Goal: Task Accomplishment & Management: Use online tool/utility

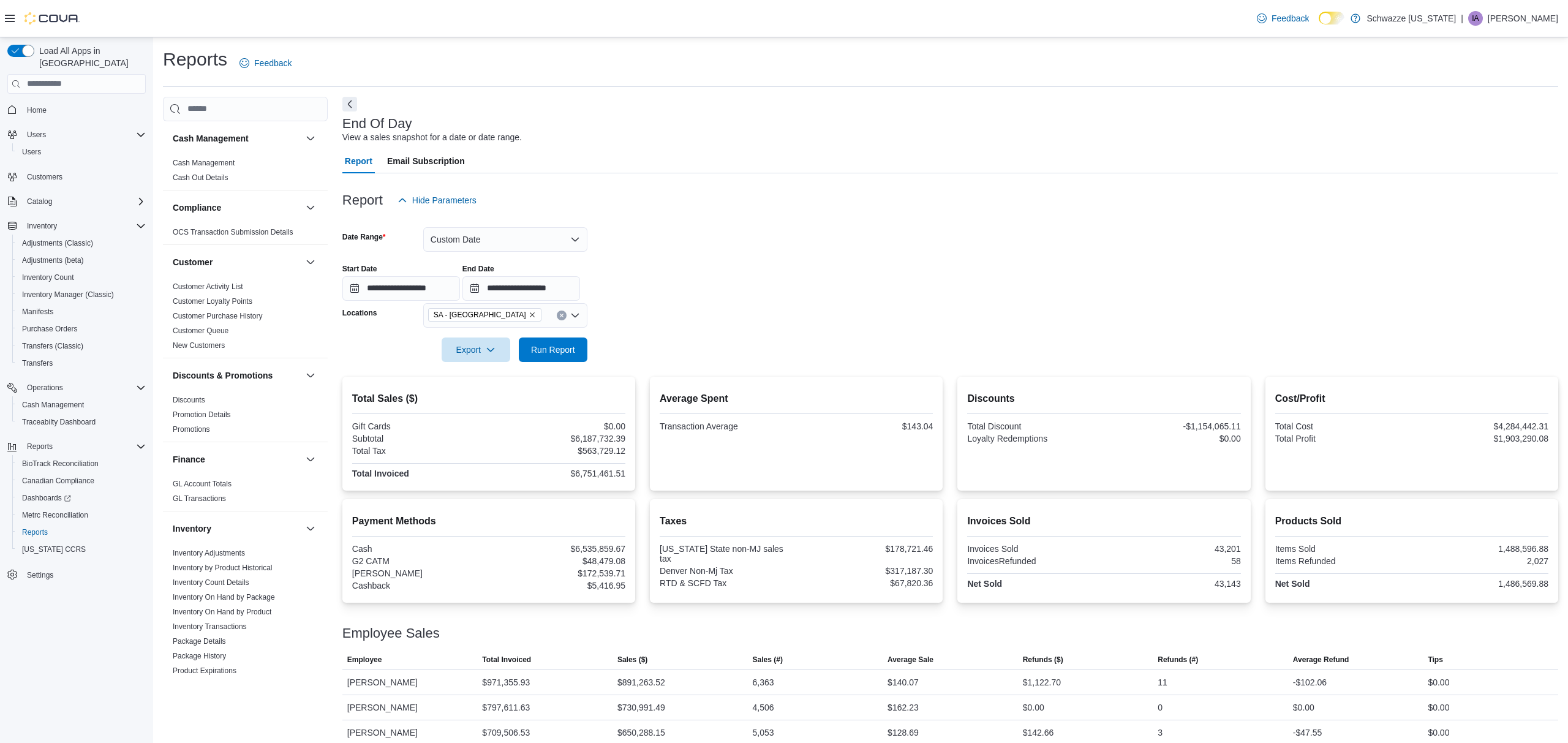
scroll to position [518, 0]
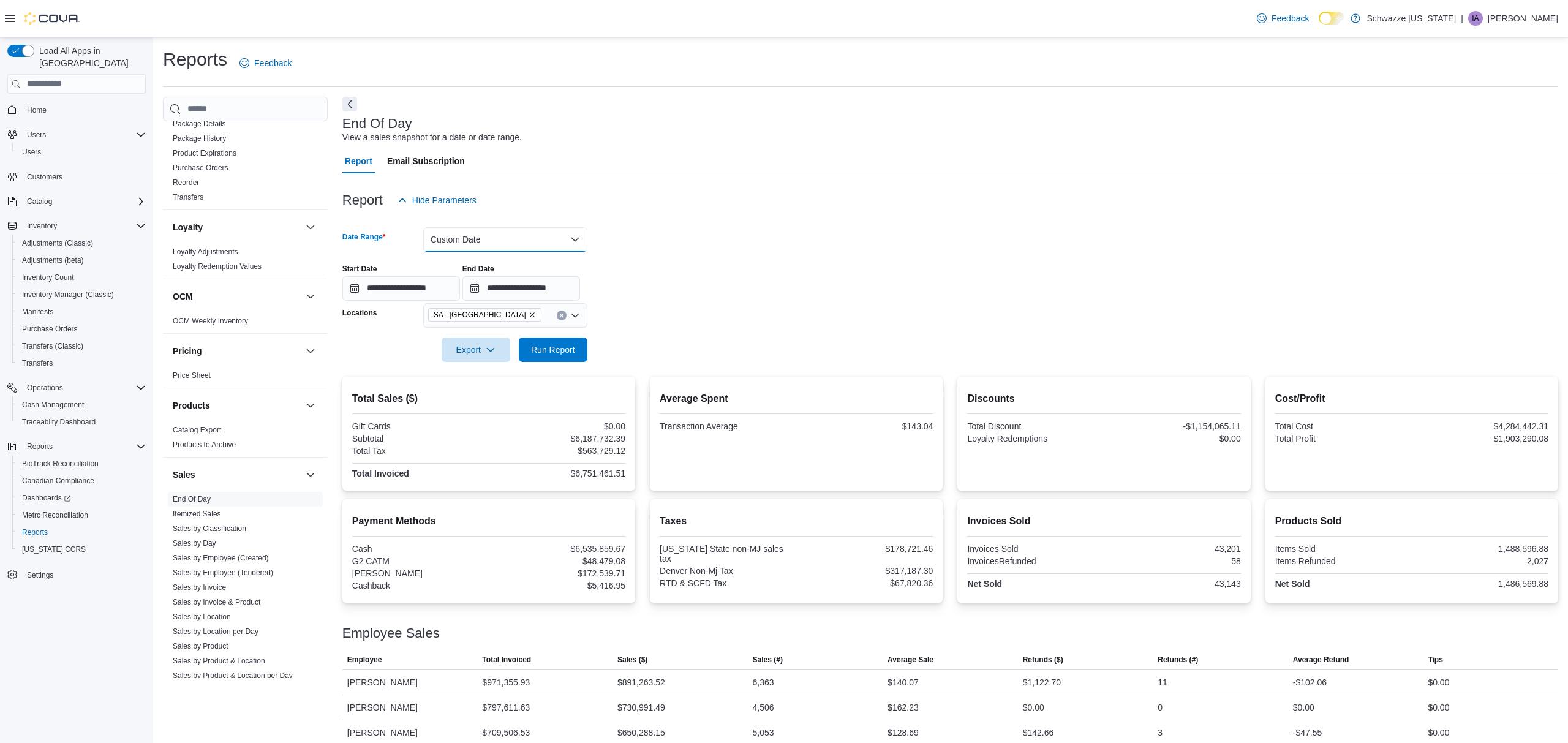
click at [544, 231] on button "Custom Date" at bounding box center [505, 239] width 164 height 25
click at [489, 279] on button "[DATE]" at bounding box center [505, 288] width 164 height 25
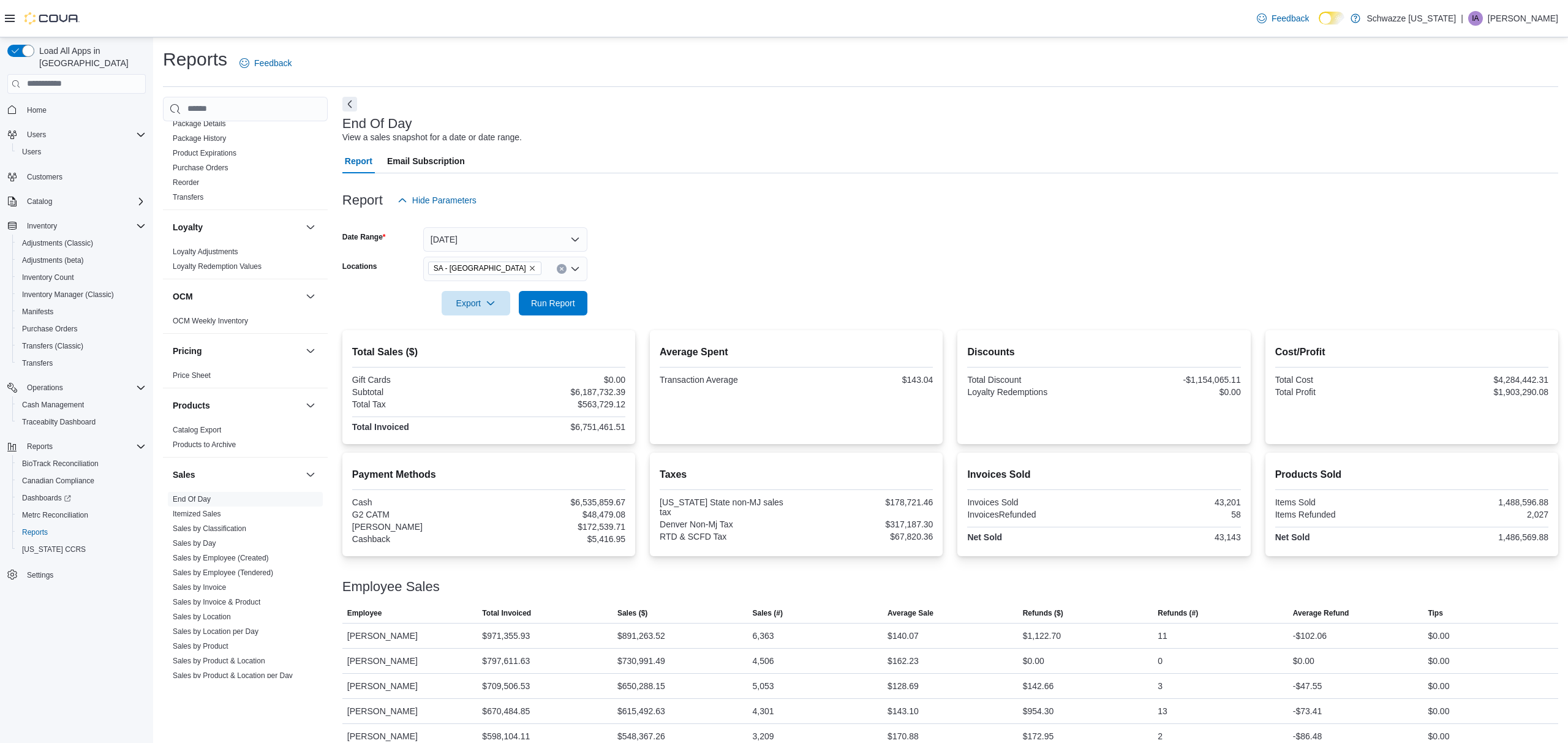
click at [652, 262] on form "Date Range [DATE] Locations SA - [GEOGRAPHIC_DATA] Export Run Report" at bounding box center [950, 264] width 1216 height 103
click at [575, 297] on span "Run Report" at bounding box center [553, 303] width 54 height 25
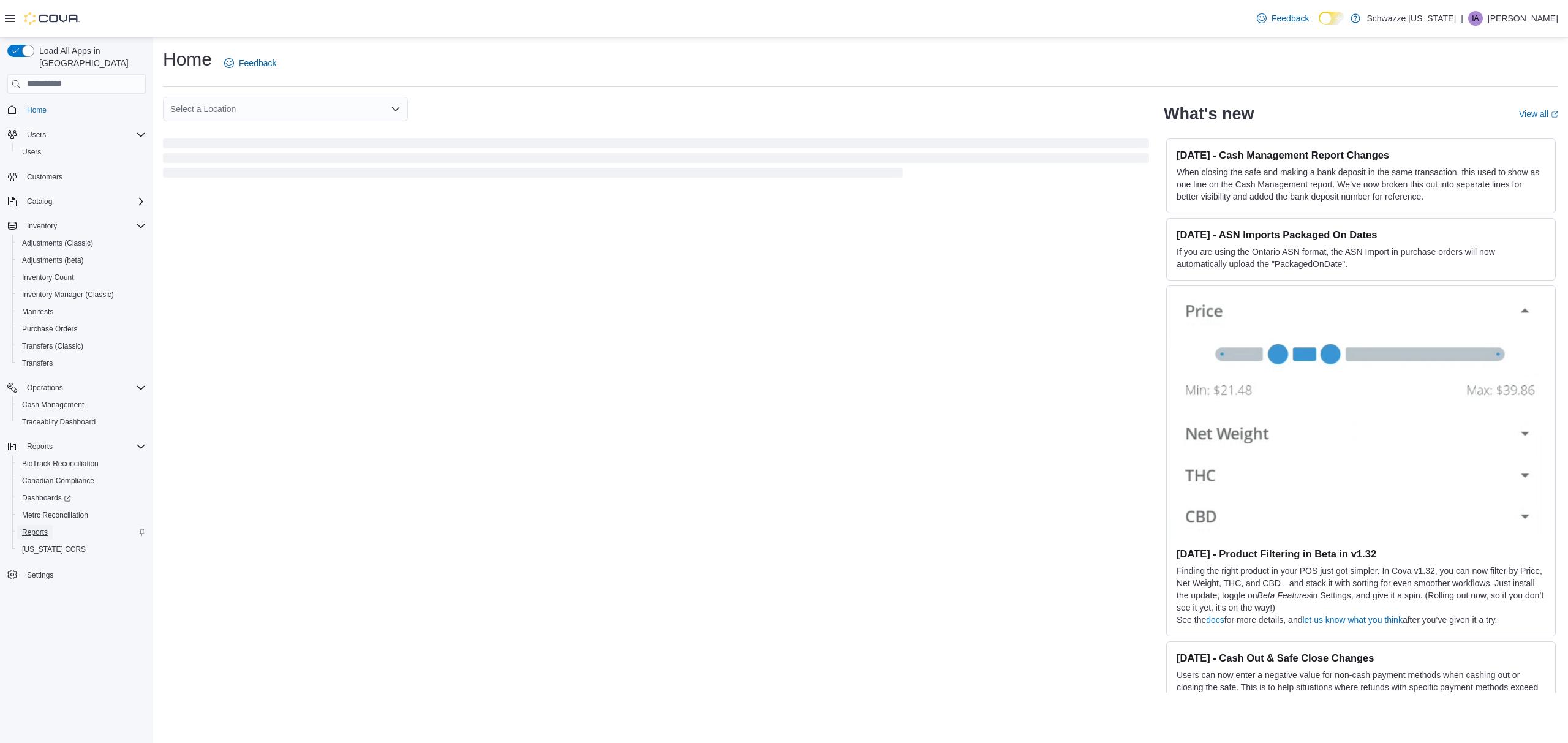
click at [45, 528] on span "Reports" at bounding box center [34, 533] width 26 height 10
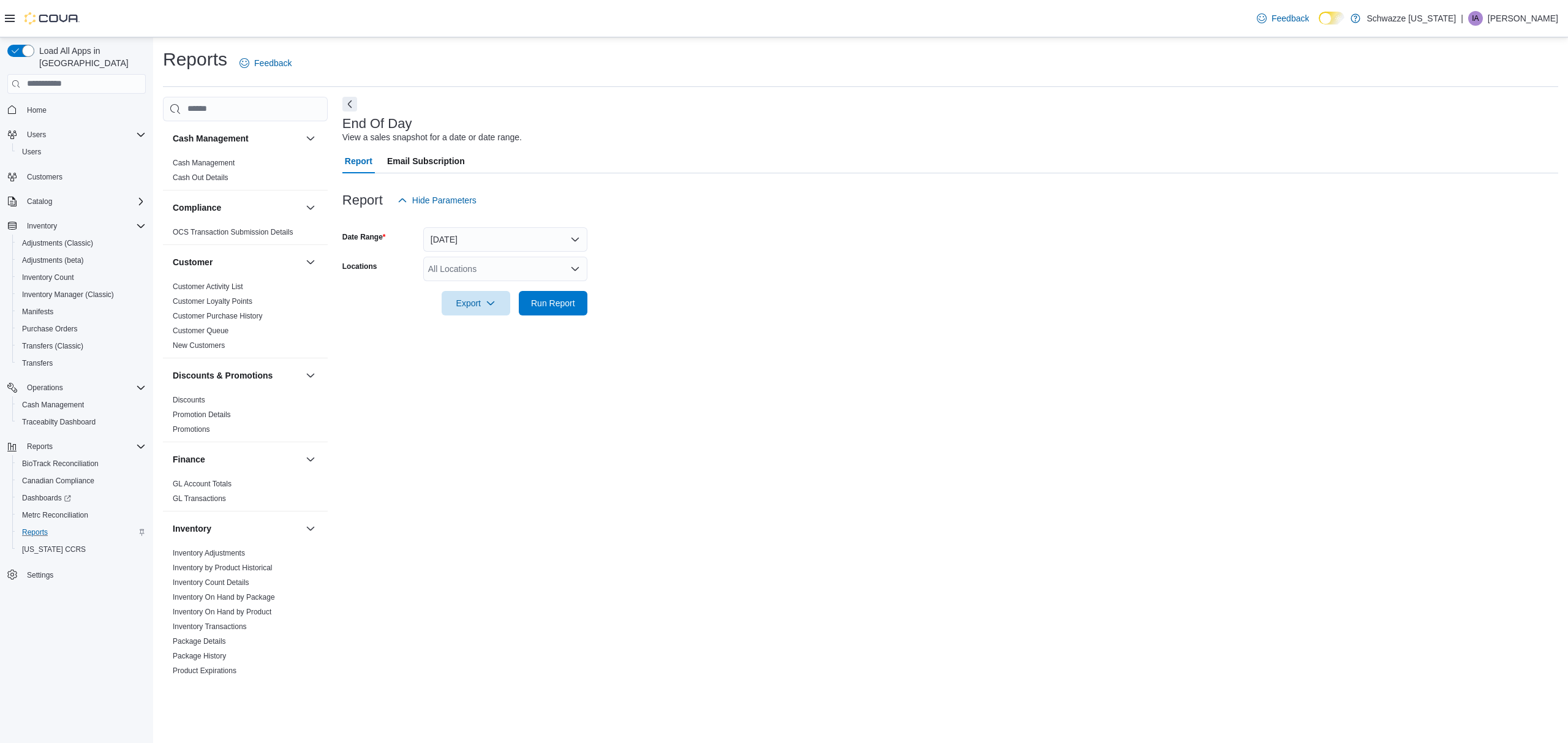
click at [449, 272] on div "All Locations" at bounding box center [505, 269] width 164 height 25
click at [482, 375] on span "SA - [GEOGRAPHIC_DATA]" at bounding box center [515, 379] width 108 height 12
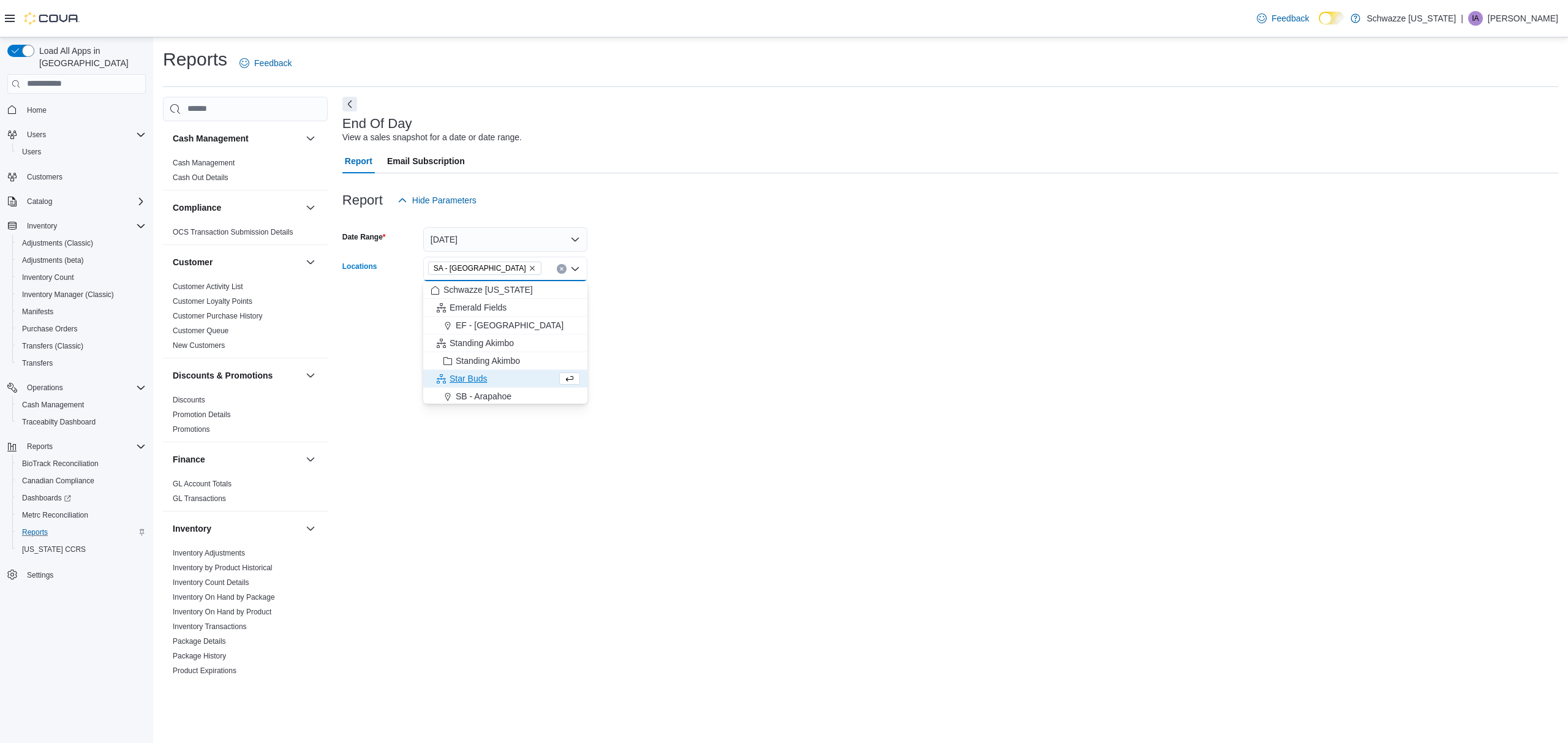
click at [688, 325] on div at bounding box center [950, 323] width 1216 height 15
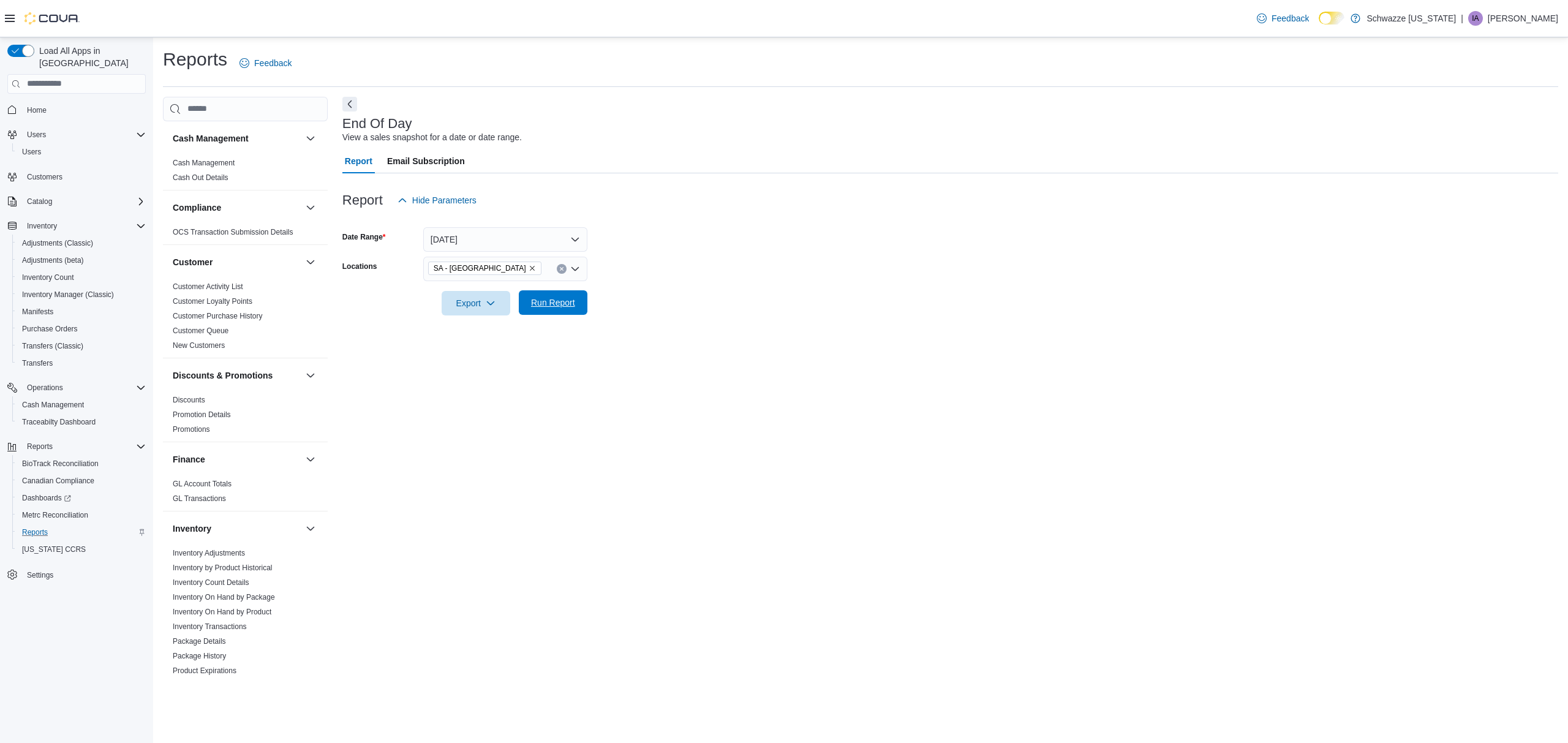
click at [536, 308] on span "Run Report" at bounding box center [553, 303] width 44 height 12
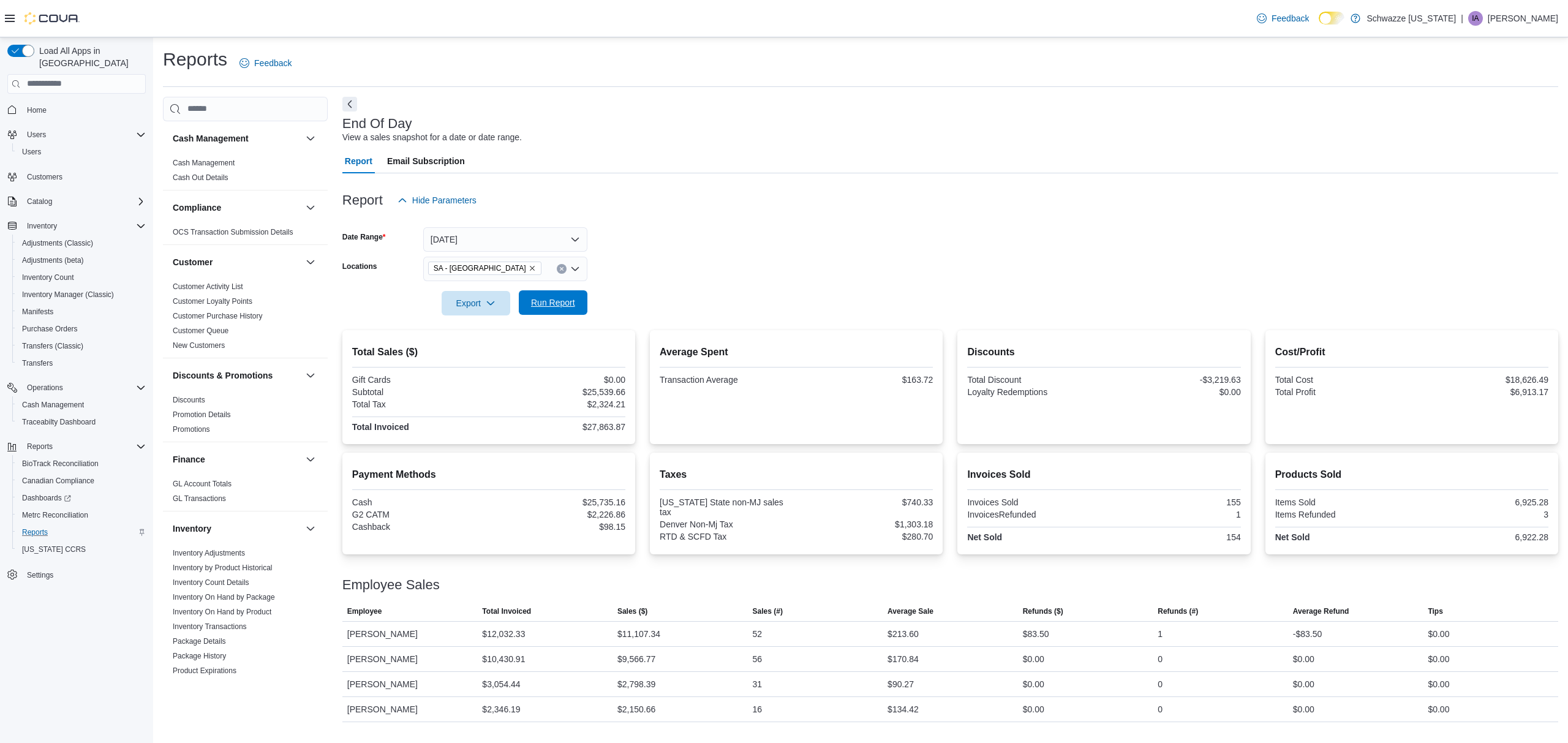
click at [555, 300] on span "Run Report" at bounding box center [553, 303] width 44 height 12
